Goal: Book appointment/travel/reservation

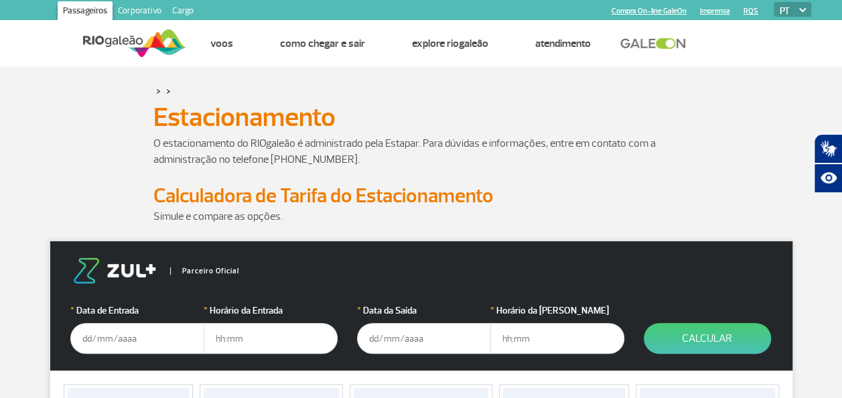
click at [96, 336] on input "text" at bounding box center [137, 338] width 134 height 31
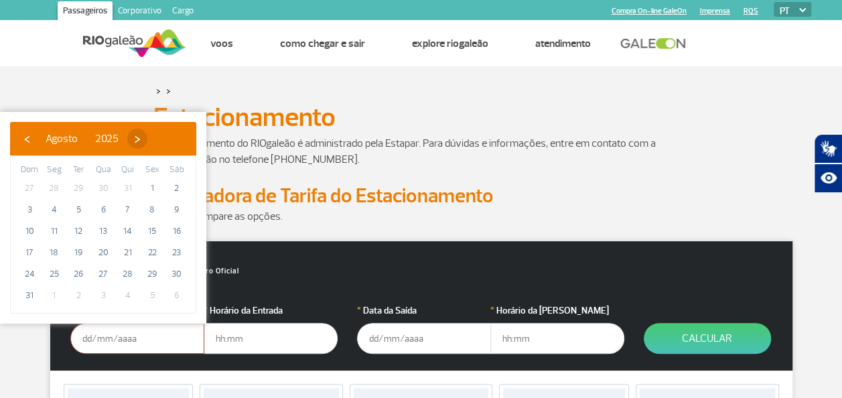
click at [147, 143] on span "›" at bounding box center [137, 139] width 20 height 20
click at [159, 143] on span "›" at bounding box center [149, 139] width 20 height 20
click at [151, 143] on span "›" at bounding box center [141, 139] width 20 height 20
click at [161, 143] on span "›" at bounding box center [151, 139] width 20 height 20
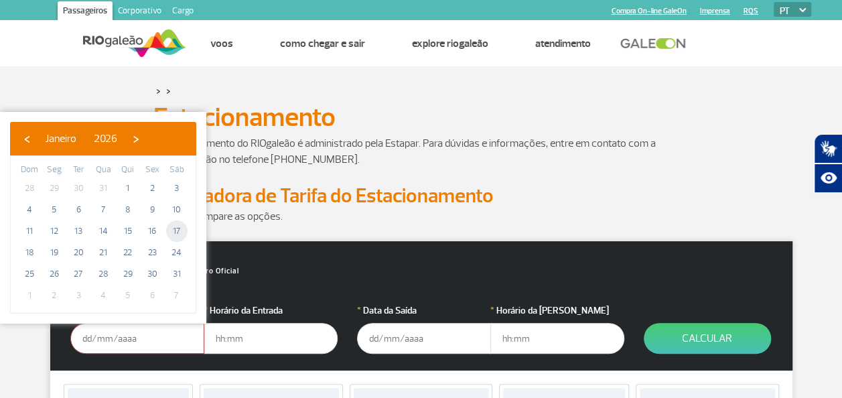
click at [171, 230] on span "17" at bounding box center [176, 230] width 21 height 21
type input "[DATE]"
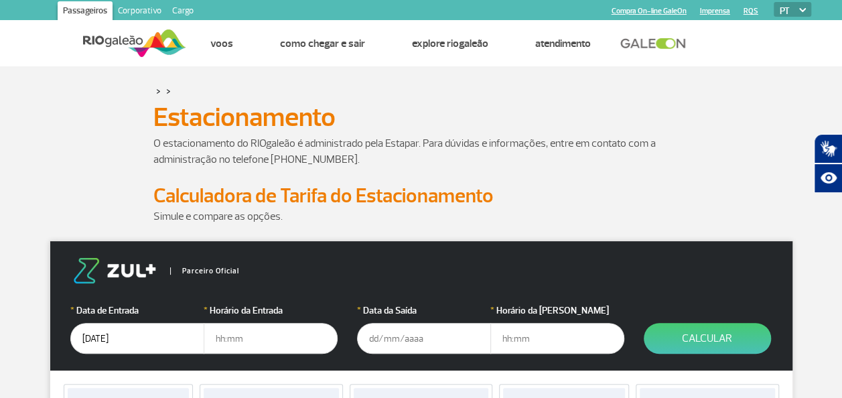
click at [248, 342] on input "text" at bounding box center [271, 338] width 134 height 31
click at [216, 334] on input "text" at bounding box center [271, 338] width 134 height 31
type input "18:00"
click at [421, 334] on input "text" at bounding box center [424, 338] width 134 height 31
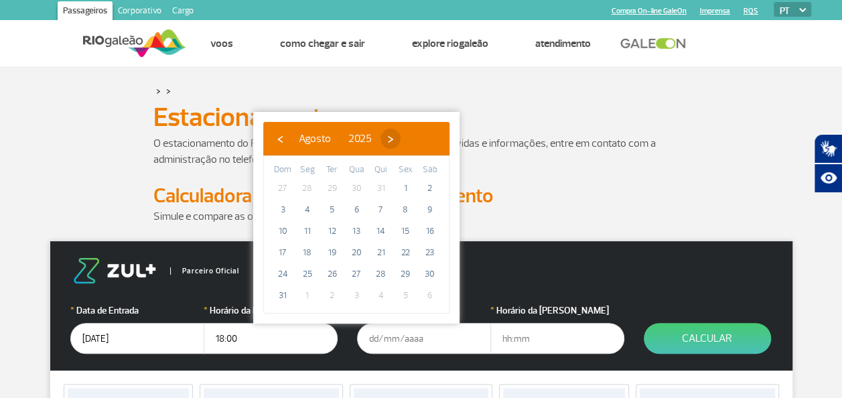
click at [401, 142] on span "›" at bounding box center [390, 139] width 20 height 20
click at [413, 142] on span "›" at bounding box center [403, 139] width 20 height 20
click at [405, 142] on span "›" at bounding box center [394, 139] width 20 height 20
click at [415, 142] on span "›" at bounding box center [405, 139] width 20 height 20
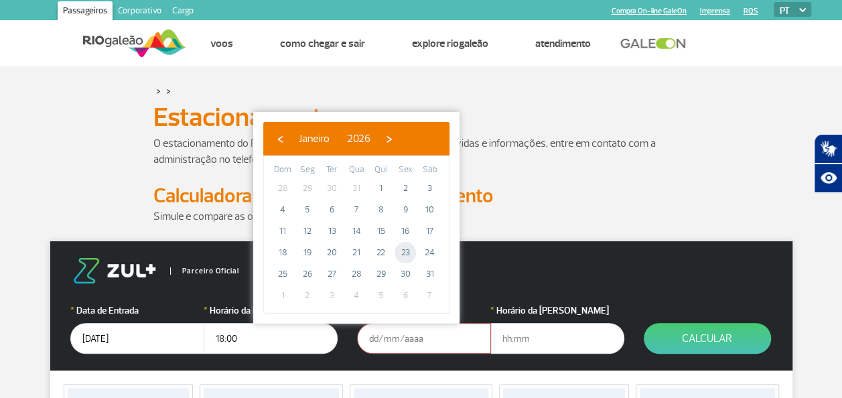
click at [403, 250] on span "23" at bounding box center [405, 252] width 21 height 21
type input "[DATE]"
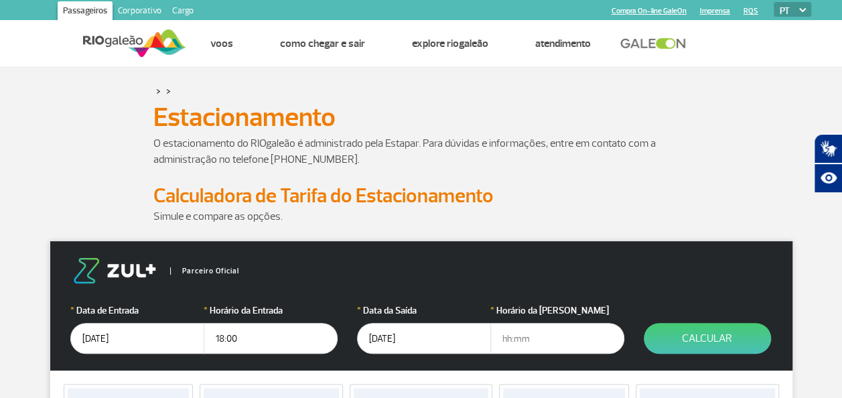
click at [553, 337] on input "text" at bounding box center [557, 338] width 134 height 31
type input "23:00"
click at [722, 350] on button "Calcular" at bounding box center [707, 338] width 127 height 31
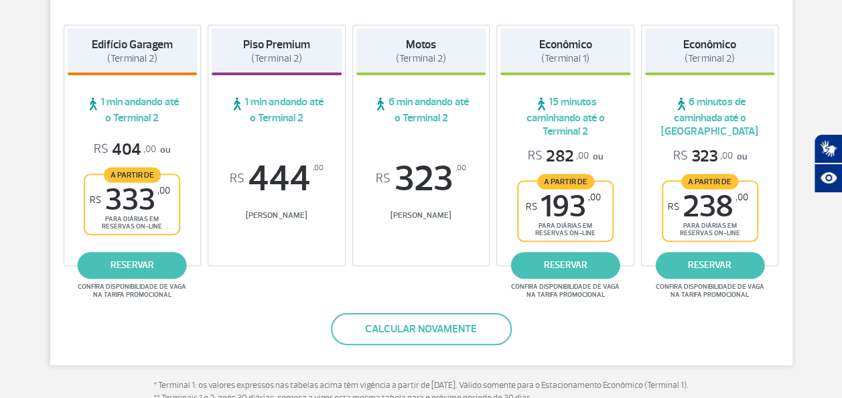
scroll to position [268, 0]
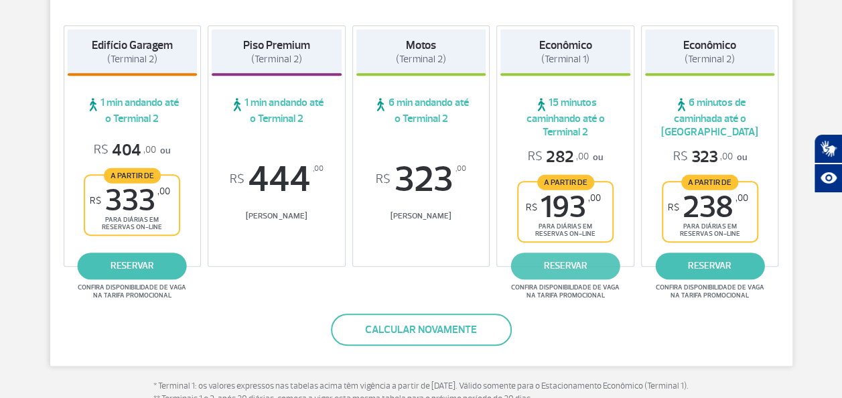
click at [569, 262] on link "reservar" at bounding box center [565, 266] width 109 height 27
click at [571, 273] on link "reservar" at bounding box center [565, 266] width 109 height 27
